Goal: Information Seeking & Learning: Learn about a topic

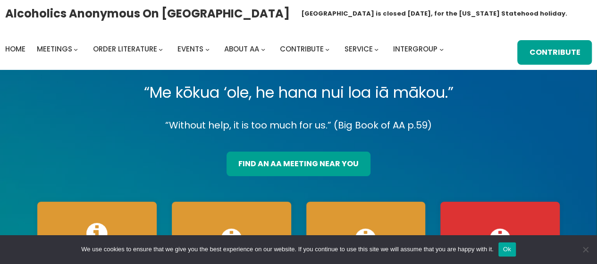
click at [504, 253] on button "Ok" at bounding box center [507, 249] width 17 height 14
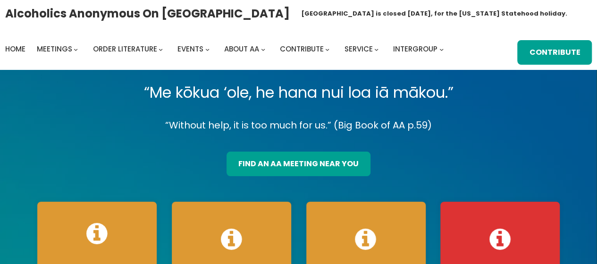
drag, startPoint x: 544, startPoint y: 0, endPoint x: 430, endPoint y: 14, distance: 115.0
click at [430, 14] on div "Alcoholics Anonymous on Oahu Oahu Central Office is closed Friday, August 15, f…" at bounding box center [298, 34] width 587 height 59
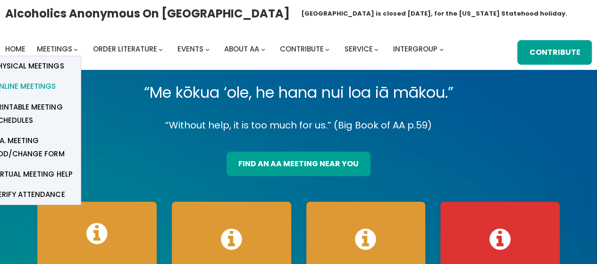
click at [28, 87] on span "Online Meetings" at bounding box center [24, 86] width 62 height 13
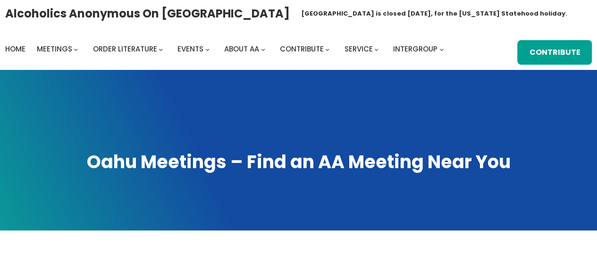
click at [313, 192] on span at bounding box center [298, 150] width 597 height 161
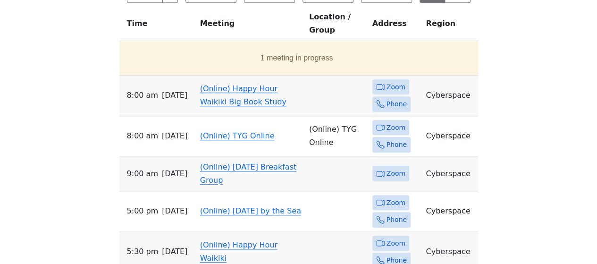
scroll to position [472, 0]
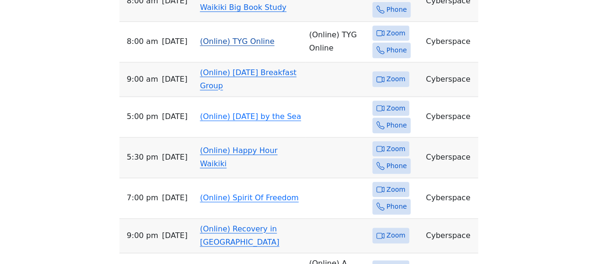
click at [395, 27] on span "Zoom" at bounding box center [396, 33] width 19 height 12
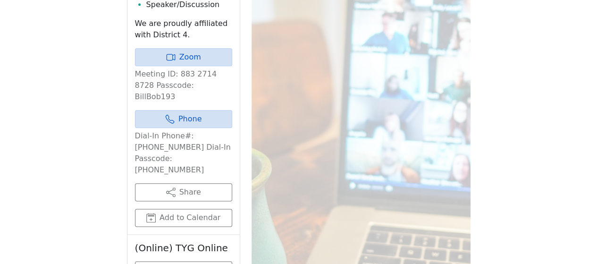
scroll to position [324, 0]
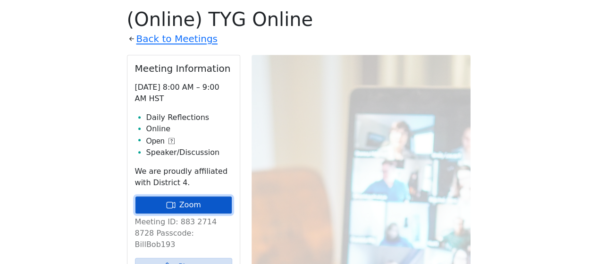
click at [187, 205] on link "Zoom" at bounding box center [183, 205] width 97 height 18
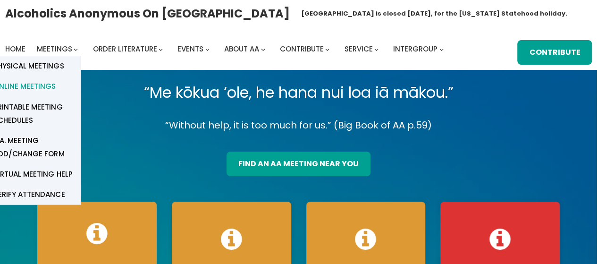
click at [34, 86] on span "Online Meetings" at bounding box center [24, 86] width 62 height 13
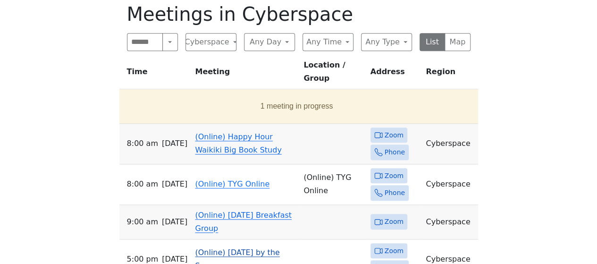
scroll to position [416, 0]
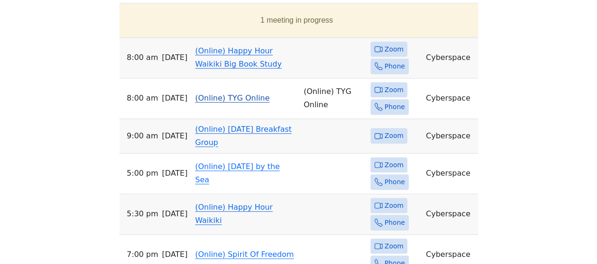
click at [394, 84] on span "Zoom" at bounding box center [394, 90] width 19 height 12
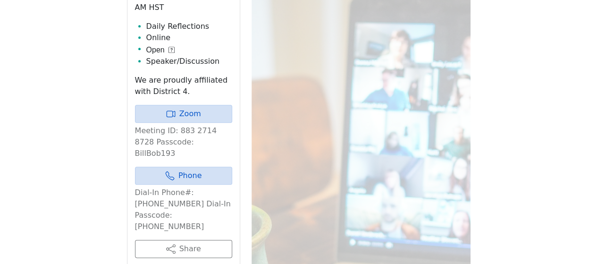
scroll to position [324, 0]
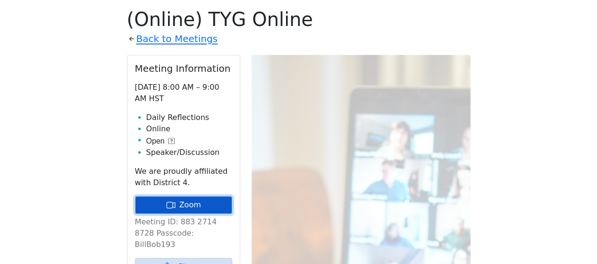
click at [188, 204] on link "Zoom" at bounding box center [183, 205] width 97 height 18
